Goal: Find specific page/section

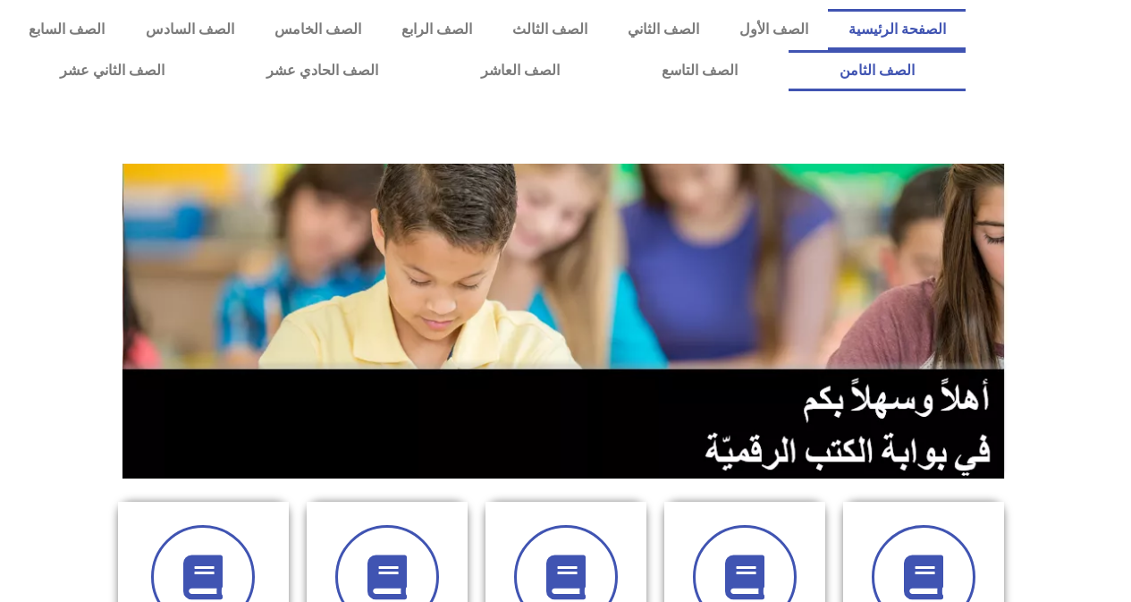
click at [788, 50] on link "الصف الثامن" at bounding box center [876, 70] width 177 height 41
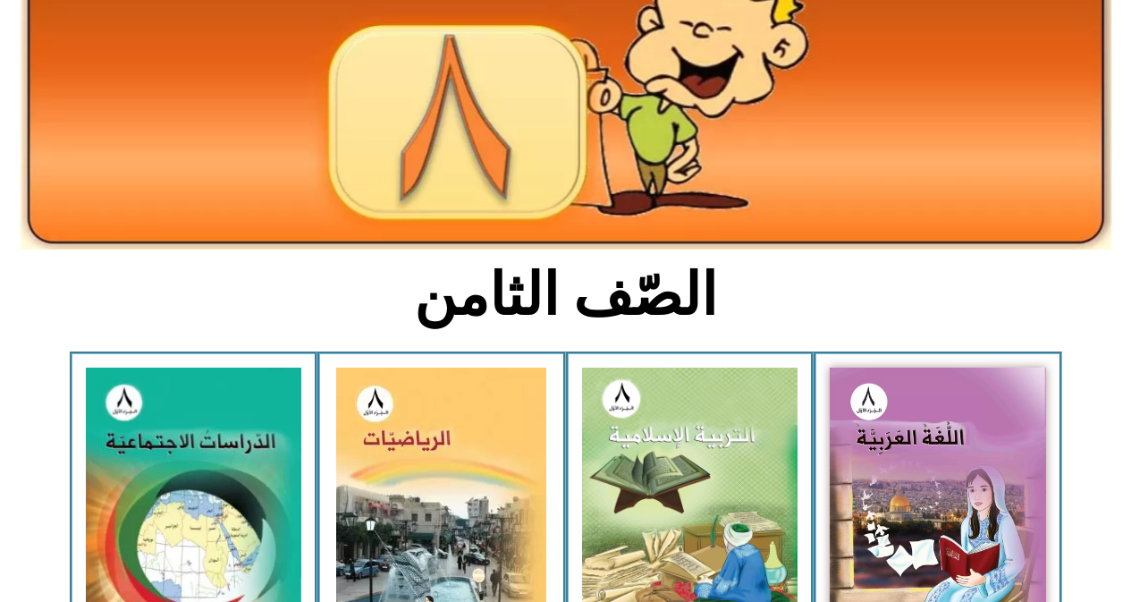
scroll to position [215, 0]
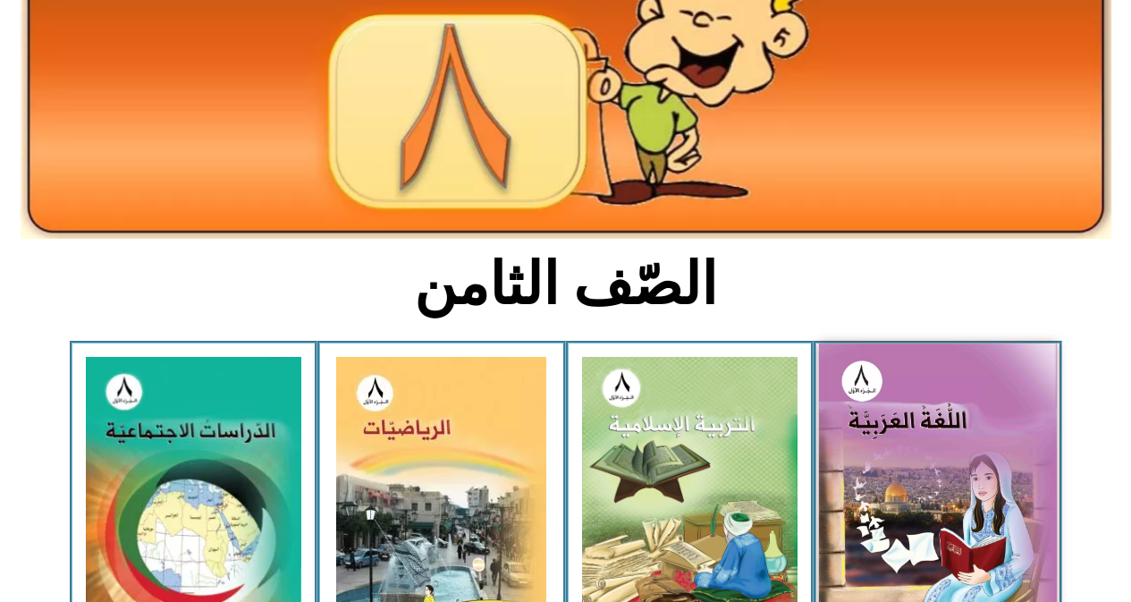
click at [939, 512] on img at bounding box center [938, 489] width 238 height 292
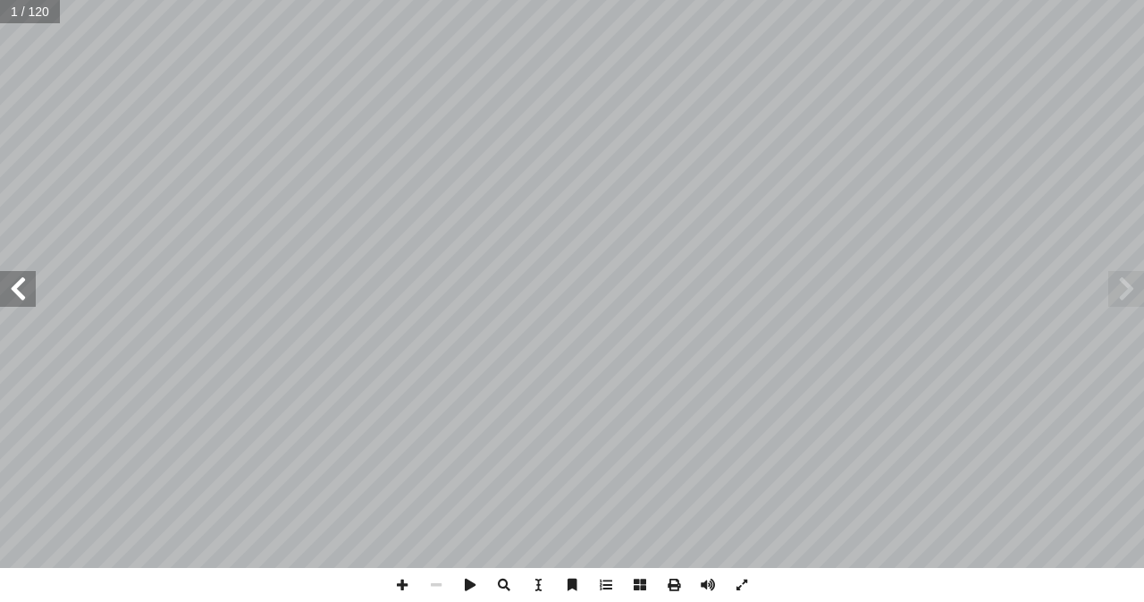
click at [12, 287] on span at bounding box center [18, 289] width 36 height 36
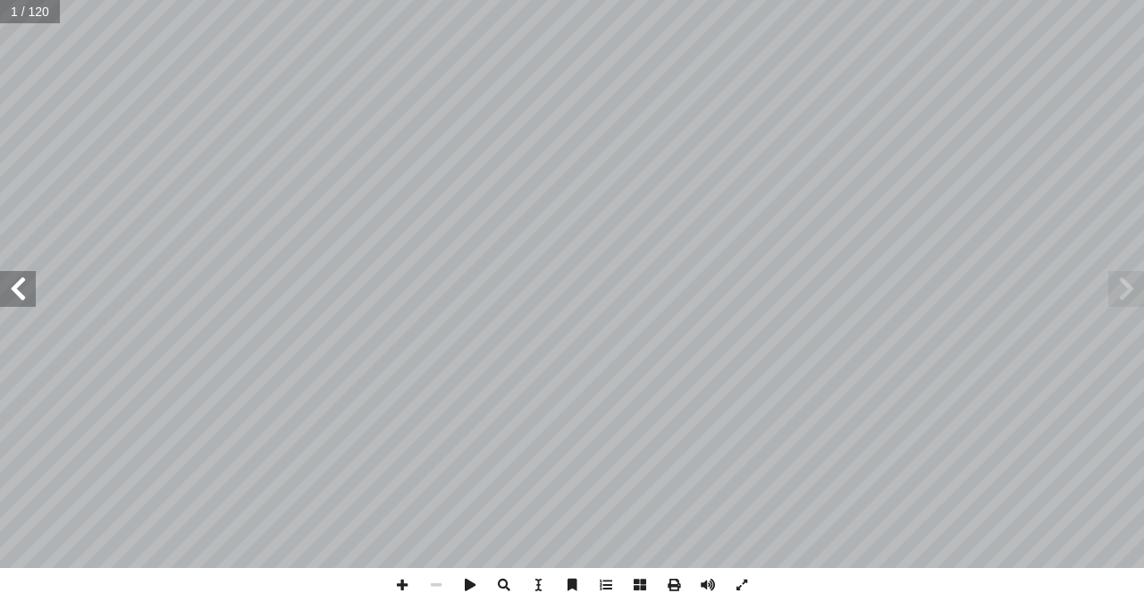
click at [12, 287] on span at bounding box center [18, 289] width 36 height 36
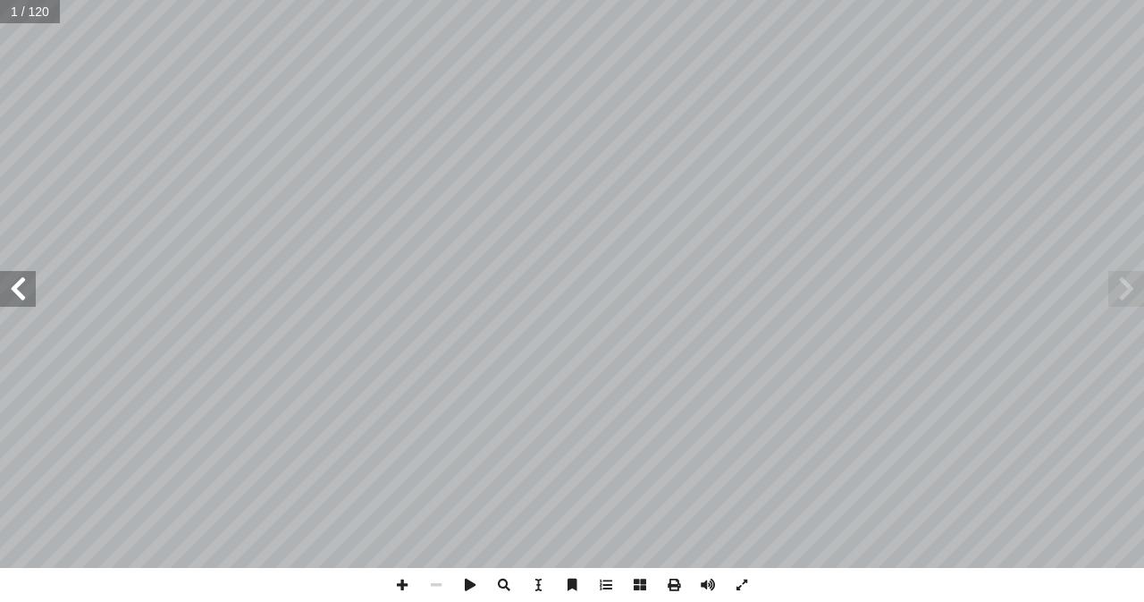
click at [12, 287] on span at bounding box center [18, 289] width 36 height 36
click at [400, 590] on span at bounding box center [402, 585] width 34 height 34
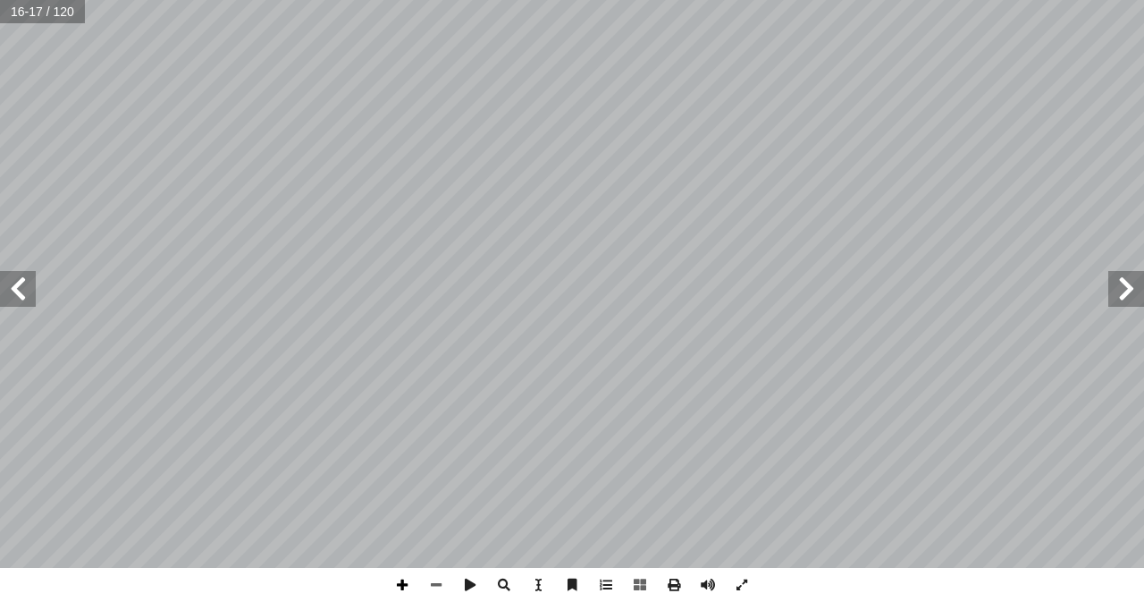
click at [400, 580] on span at bounding box center [402, 585] width 34 height 34
click at [437, 584] on span at bounding box center [436, 585] width 34 height 34
click at [402, 588] on span at bounding box center [402, 585] width 34 height 34
